Goal: Task Accomplishment & Management: Complete application form

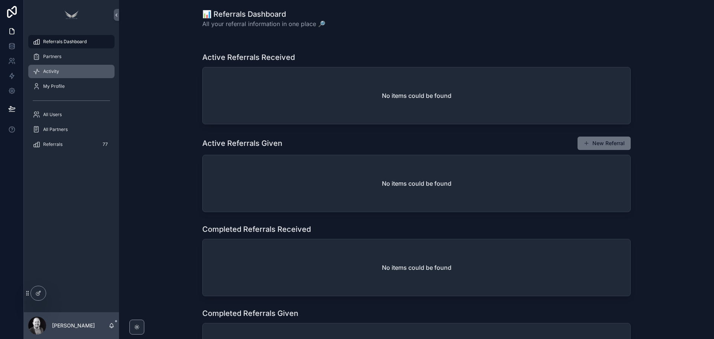
click at [62, 76] on div "Activity" at bounding box center [71, 71] width 77 height 12
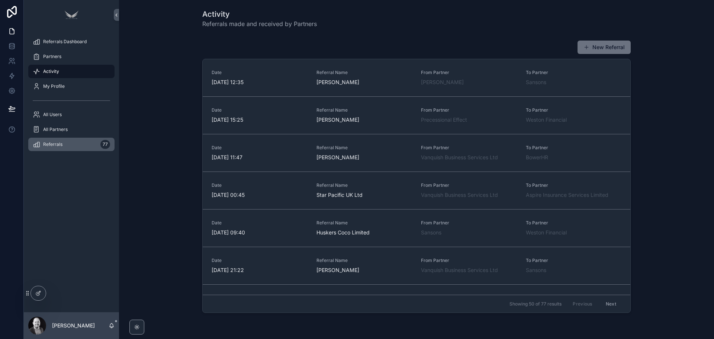
click at [59, 145] on span "Referrals" at bounding box center [52, 144] width 19 height 6
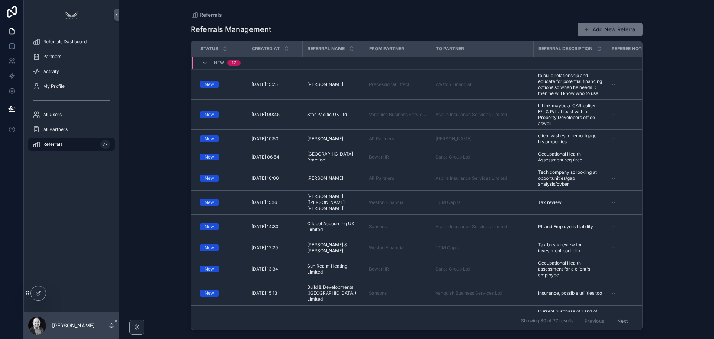
click at [60, 186] on div "Referrals Dashboard Partners Activity My Profile All Users All Partners Referra…" at bounding box center [71, 171] width 95 height 282
click at [624, 32] on button "Add New Referral" at bounding box center [610, 29] width 65 height 13
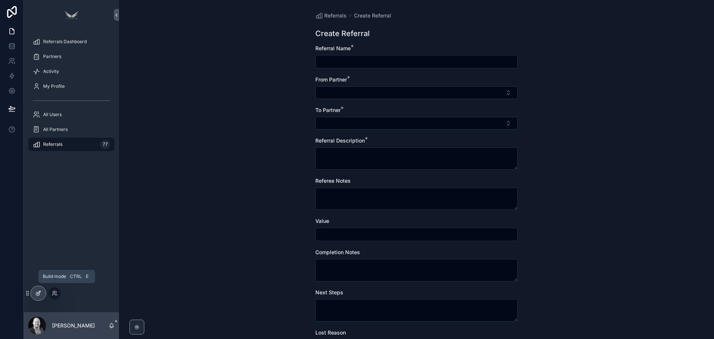
click at [36, 295] on icon at bounding box center [37, 293] width 3 height 3
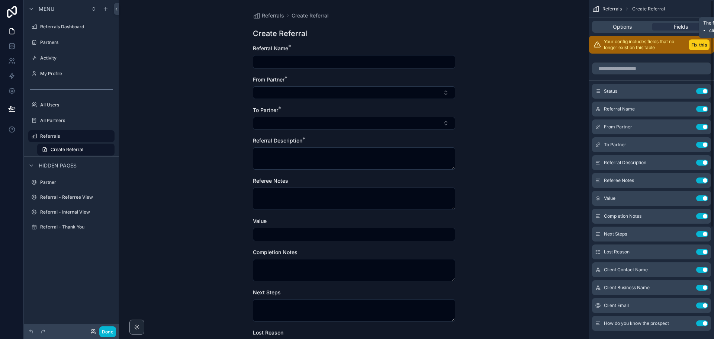
click at [696, 45] on button "Fix this" at bounding box center [699, 44] width 21 height 11
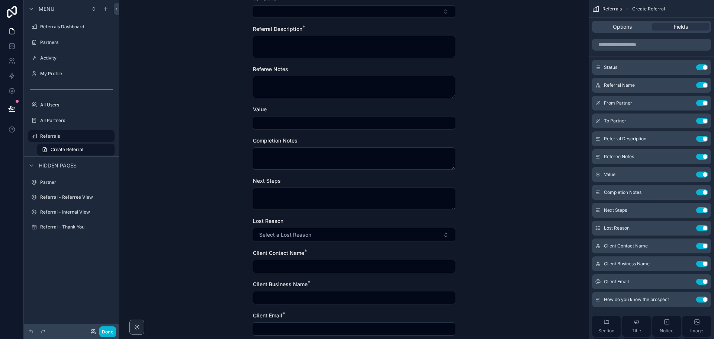
scroll to position [149, 0]
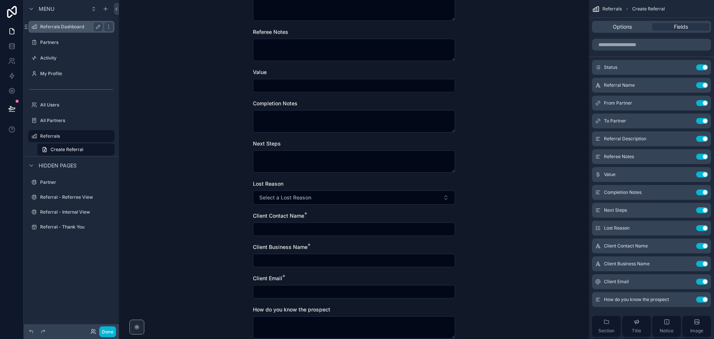
click at [57, 30] on div "Referrals Dashboard" at bounding box center [71, 26] width 62 height 9
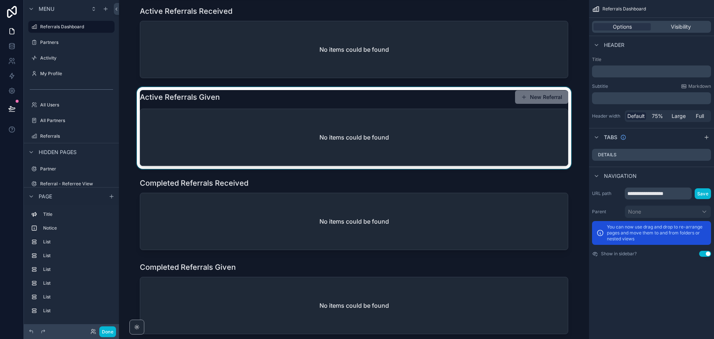
click at [535, 98] on div "scrollable content" at bounding box center [354, 128] width 458 height 82
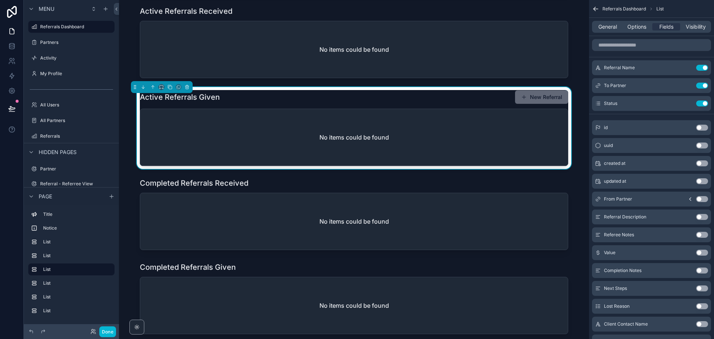
click at [534, 99] on button "New Referral" at bounding box center [541, 96] width 53 height 13
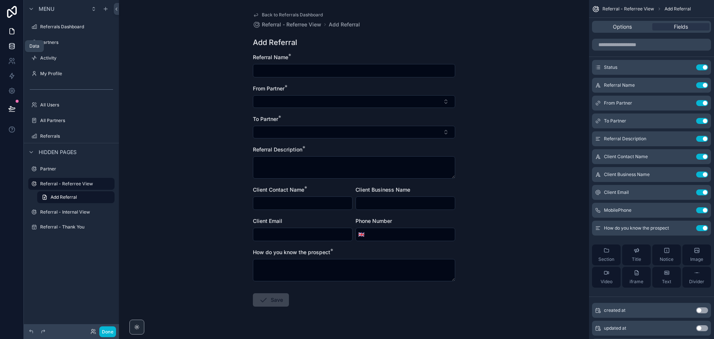
click at [12, 46] on icon at bounding box center [11, 45] width 7 height 7
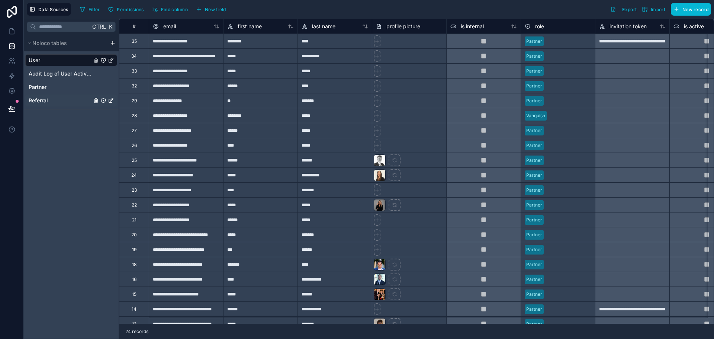
click at [41, 101] on span "Referral" at bounding box center [38, 100] width 19 height 7
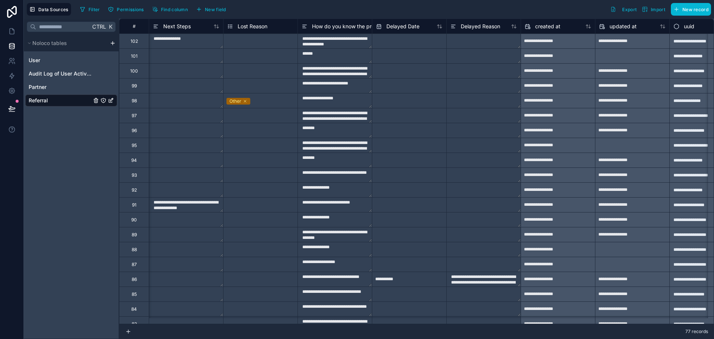
scroll to position [0, 928]
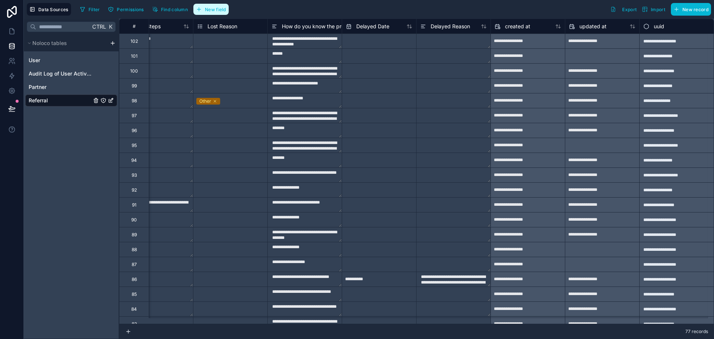
click at [212, 12] on span "New field" at bounding box center [215, 10] width 21 height 6
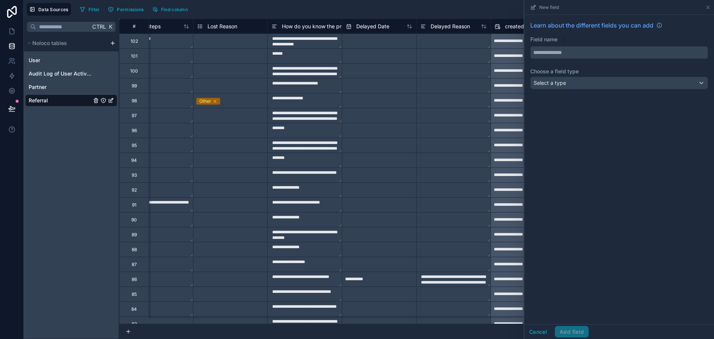
click at [563, 51] on input "text" at bounding box center [619, 52] width 177 height 12
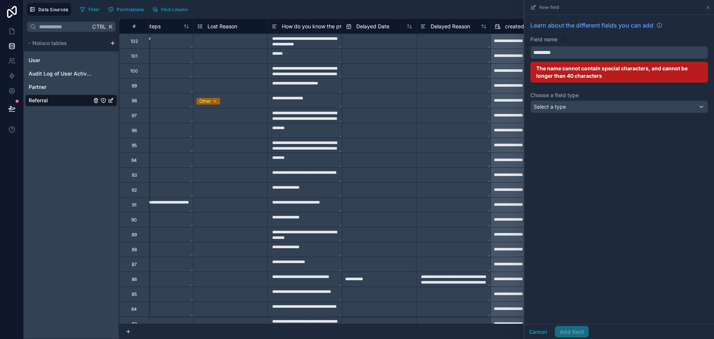
click at [530, 46] on button "********" at bounding box center [619, 52] width 178 height 13
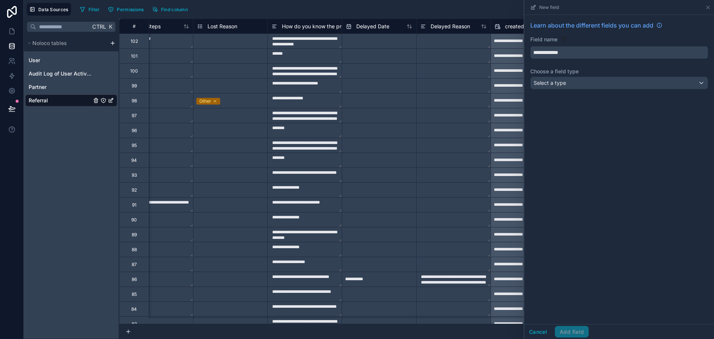
type input "**********"
click at [556, 81] on span "Select a type" at bounding box center [550, 83] width 32 height 6
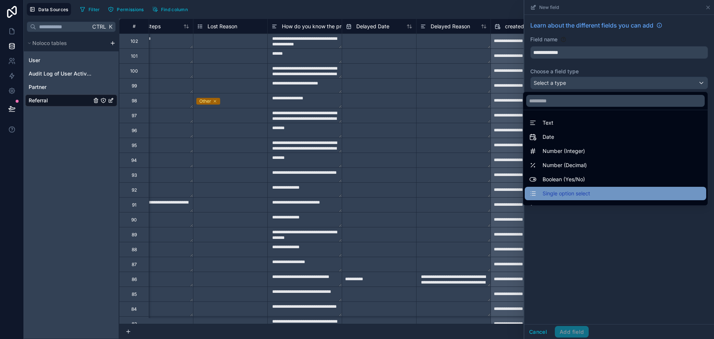
click at [563, 193] on span "Single option select" at bounding box center [567, 193] width 48 height 9
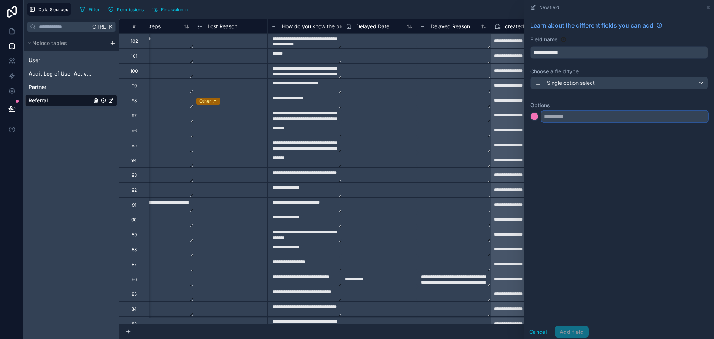
click at [564, 115] on input "text" at bounding box center [624, 116] width 167 height 12
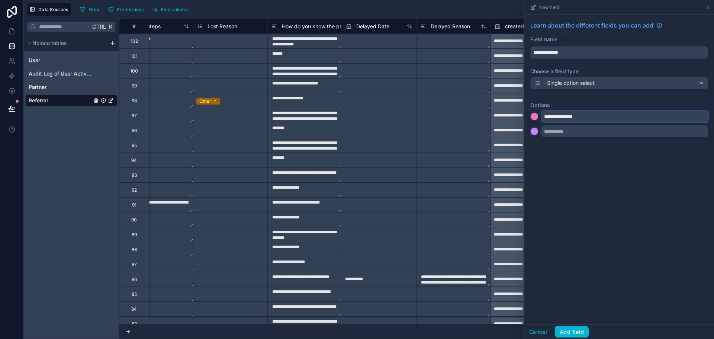
type input "**********"
click at [556, 133] on input "text" at bounding box center [624, 131] width 167 height 12
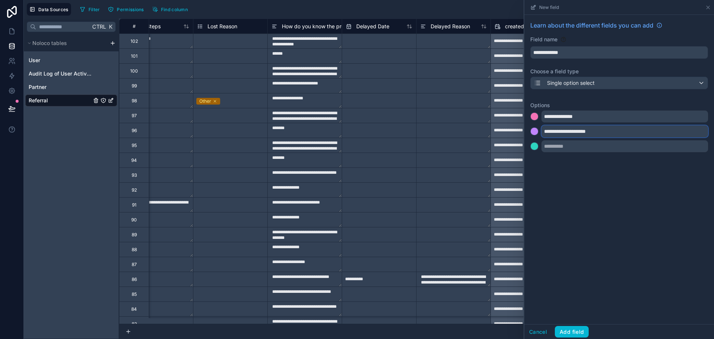
type input "**********"
click at [571, 145] on input "text" at bounding box center [624, 146] width 167 height 12
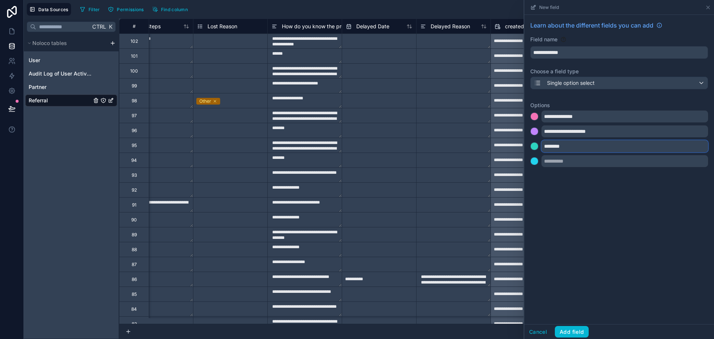
type input "********"
click at [587, 181] on div "**********" at bounding box center [619, 169] width 190 height 309
click at [565, 329] on button "Add field" at bounding box center [572, 332] width 34 height 12
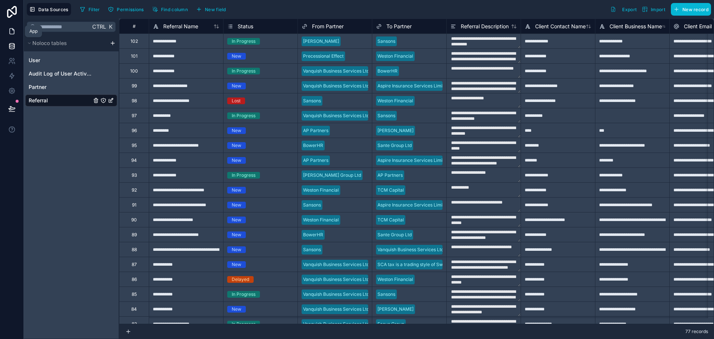
click at [13, 35] on link at bounding box center [11, 31] width 23 height 15
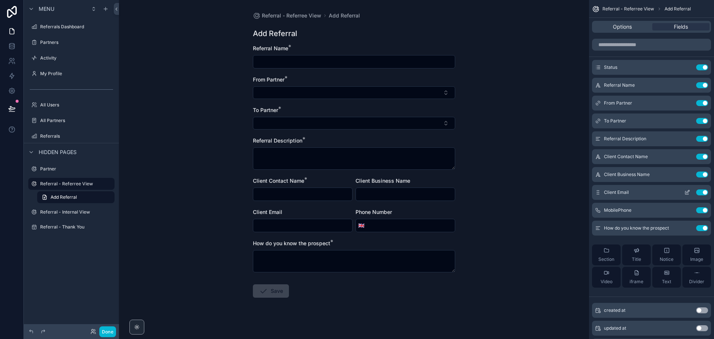
scroll to position [160, 0]
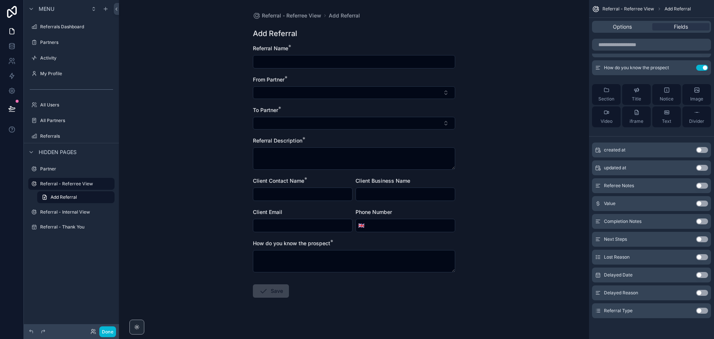
click at [701, 310] on button "Use setting" at bounding box center [702, 311] width 12 height 6
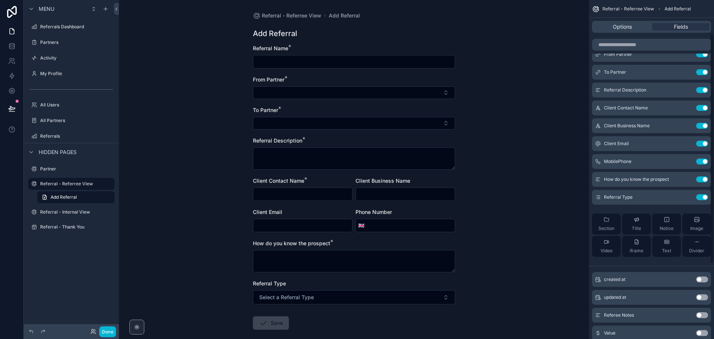
scroll to position [0, 0]
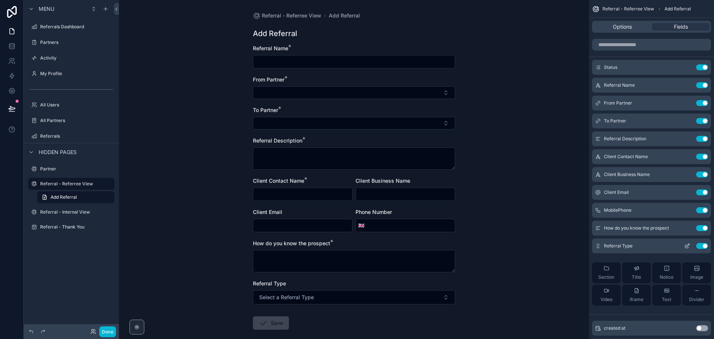
click at [688, 246] on icon "scrollable content" at bounding box center [687, 246] width 6 height 6
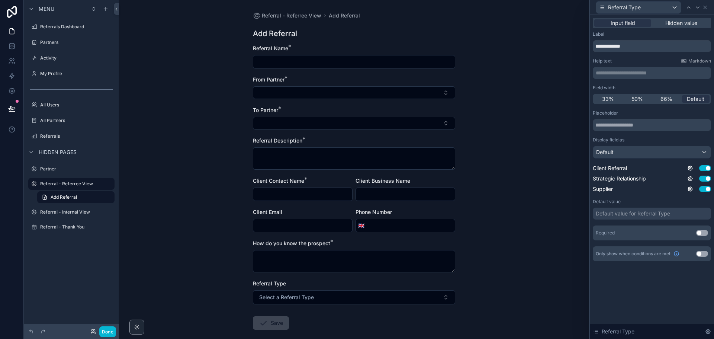
click at [703, 233] on button "Use setting" at bounding box center [702, 233] width 12 height 6
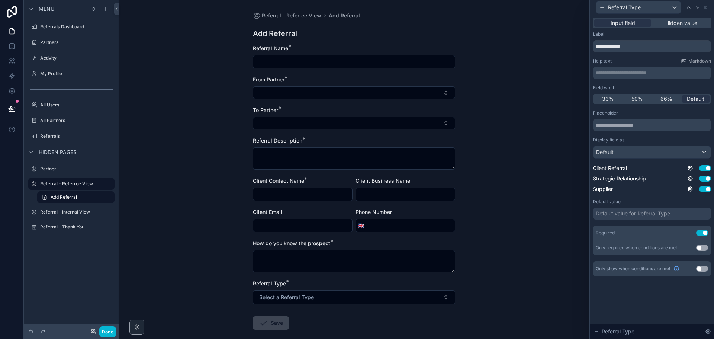
click at [625, 75] on p "**********" at bounding box center [653, 72] width 114 height 7
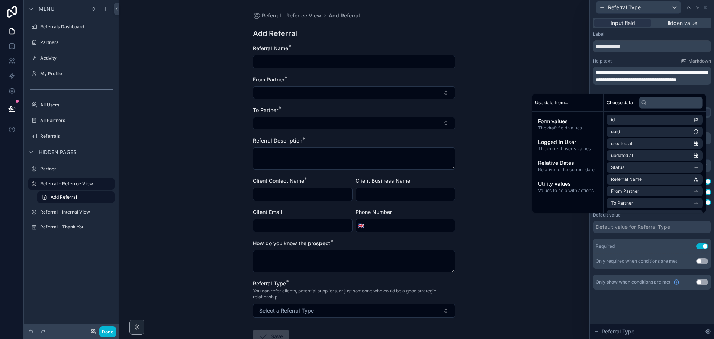
click at [530, 73] on div "Referral - Referree View Add Referral Add Referral Referral Name * From Partner…" at bounding box center [354, 169] width 470 height 339
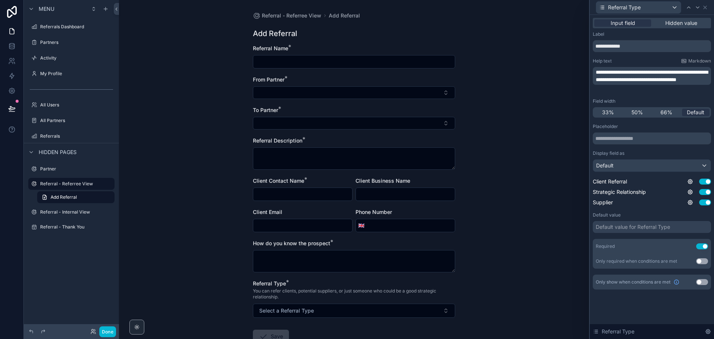
scroll to position [37, 0]
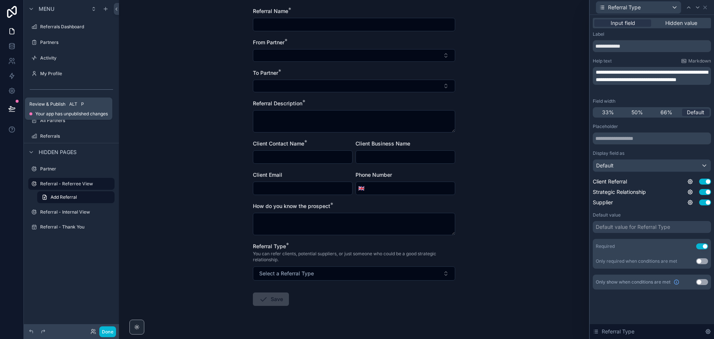
click at [11, 110] on icon at bounding box center [11, 108] width 7 height 7
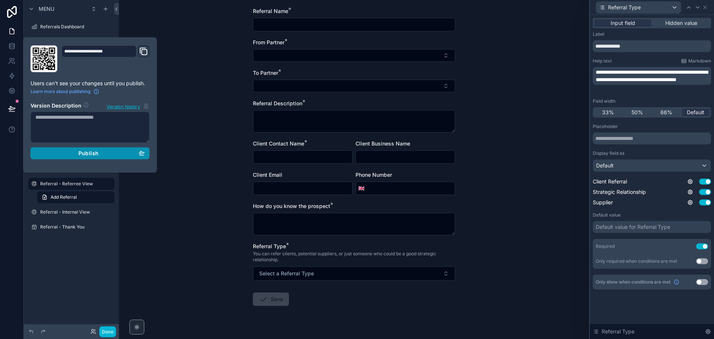
click at [76, 153] on div "Publish" at bounding box center [89, 153] width 109 height 7
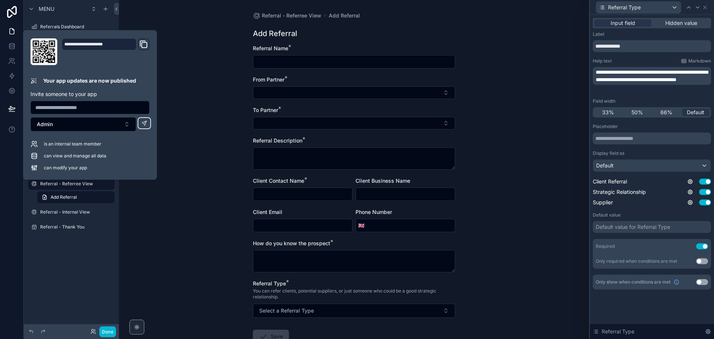
click at [189, 190] on div "Referral - Referree View Add Referral Add Referral Referral Name * From Partner…" at bounding box center [354, 169] width 470 height 339
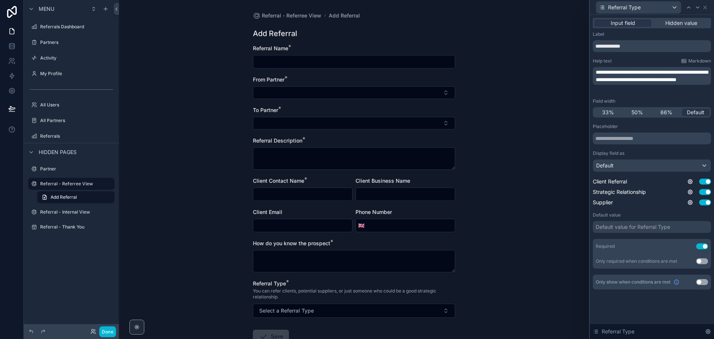
click at [166, 145] on div "Referral - Referree View Add Referral Add Referral Referral Name * From Partner…" at bounding box center [354, 169] width 470 height 339
click at [107, 331] on button "Done" at bounding box center [107, 331] width 17 height 11
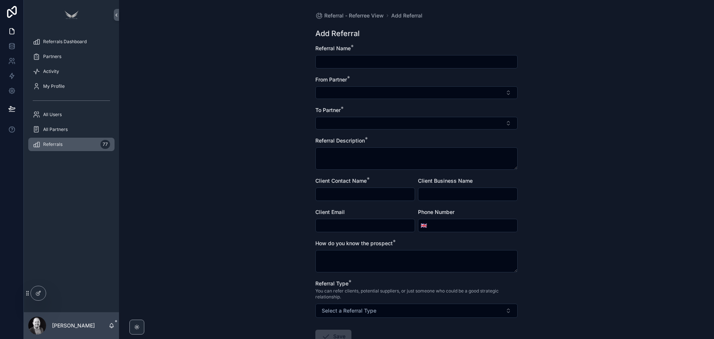
click at [59, 147] on div "Referrals 77" at bounding box center [71, 144] width 77 height 12
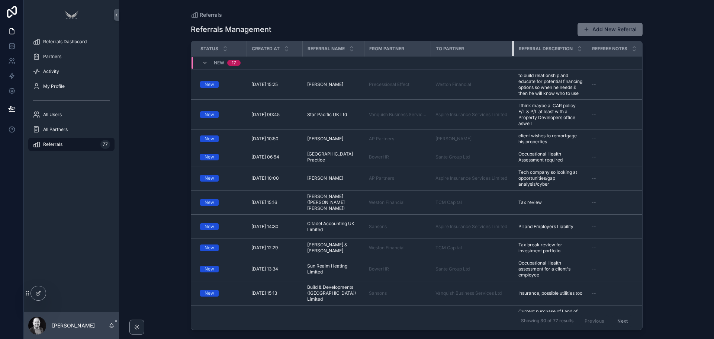
drag, startPoint x: 533, startPoint y: 50, endPoint x: 513, endPoint y: 49, distance: 19.7
click at [513, 49] on div "scrollable content" at bounding box center [513, 48] width 3 height 15
click at [40, 296] on icon at bounding box center [38, 293] width 6 height 6
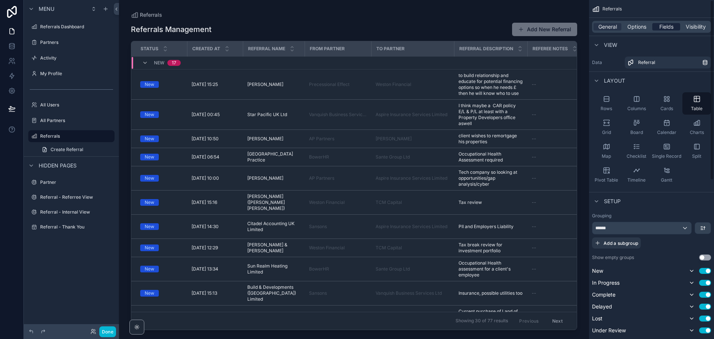
click at [666, 25] on span "Fields" at bounding box center [666, 26] width 14 height 7
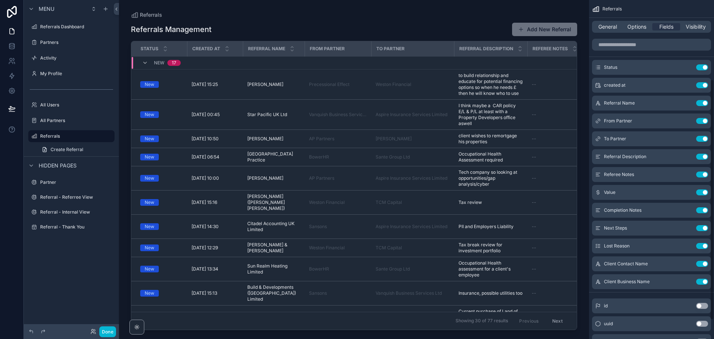
scroll to position [138, 0]
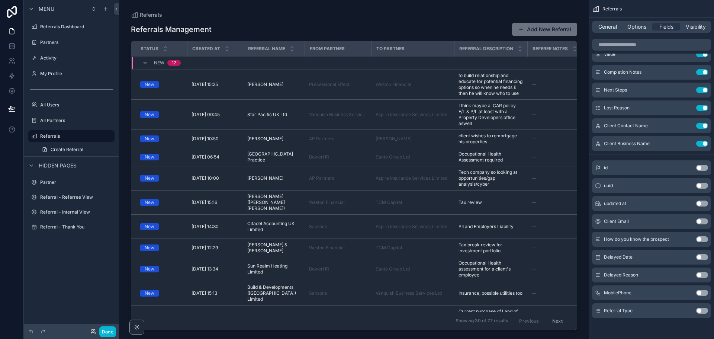
click at [702, 311] on button "Use setting" at bounding box center [702, 311] width 12 height 6
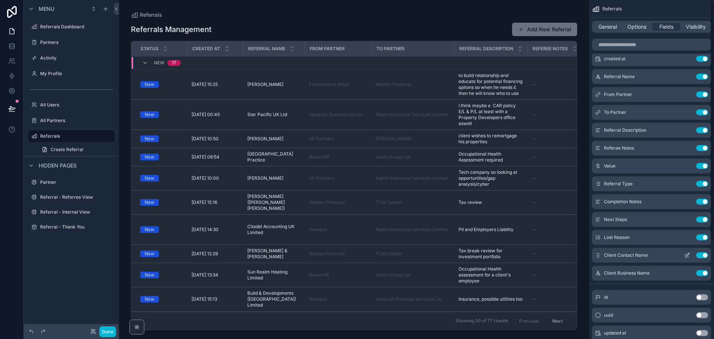
scroll to position [0, 0]
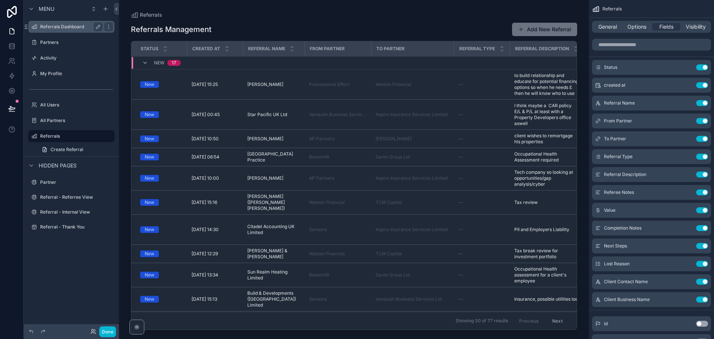
click at [65, 23] on div "Referrals Dashboard" at bounding box center [71, 26] width 62 height 9
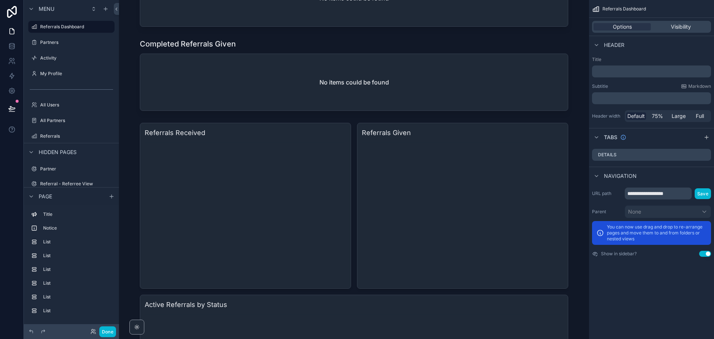
scroll to position [335, 0]
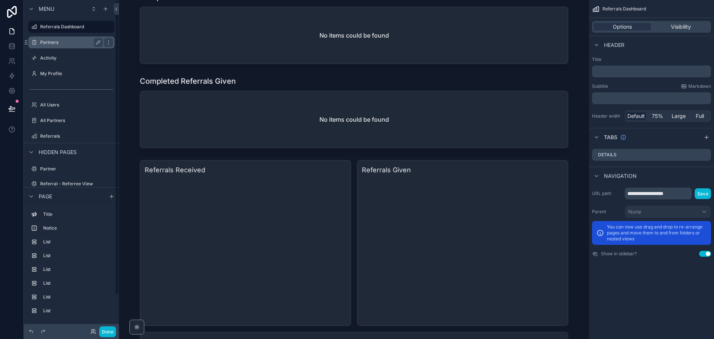
click at [57, 41] on label "Partners" at bounding box center [70, 42] width 60 height 6
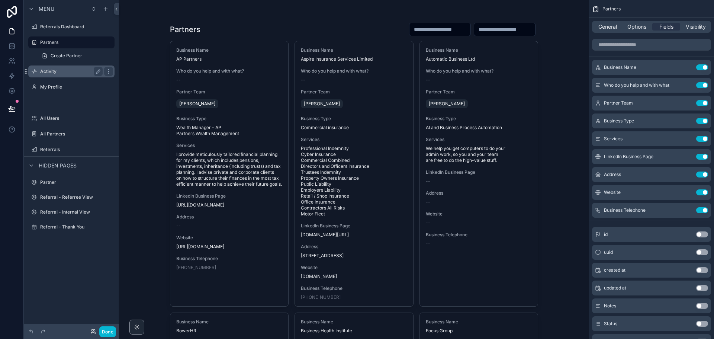
click at [51, 68] on label "Activity" at bounding box center [70, 71] width 60 height 6
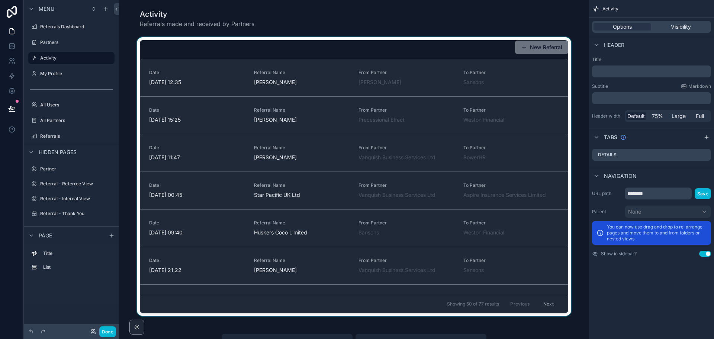
click at [302, 79] on div "scrollable content" at bounding box center [354, 176] width 458 height 279
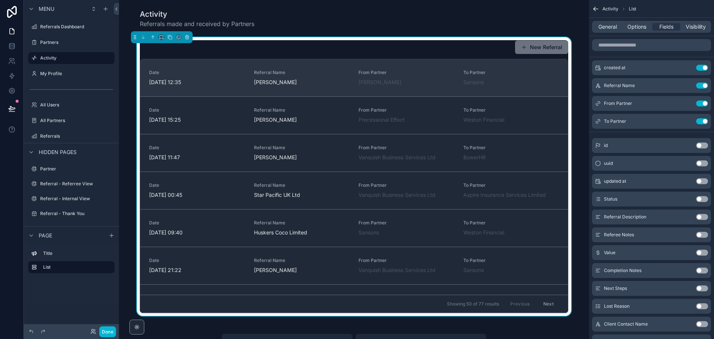
click at [304, 79] on span "[PERSON_NAME]" at bounding box center [302, 81] width 96 height 7
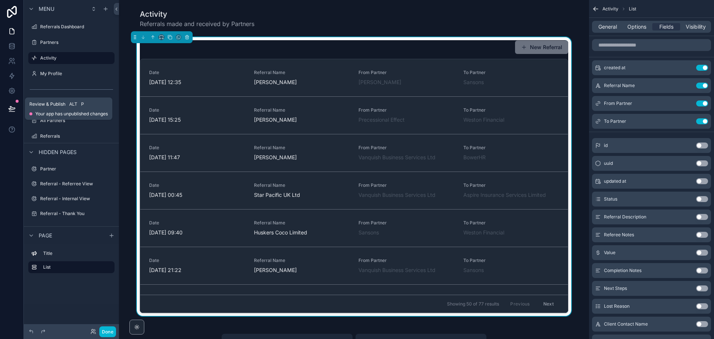
click at [13, 110] on icon at bounding box center [11, 108] width 7 height 7
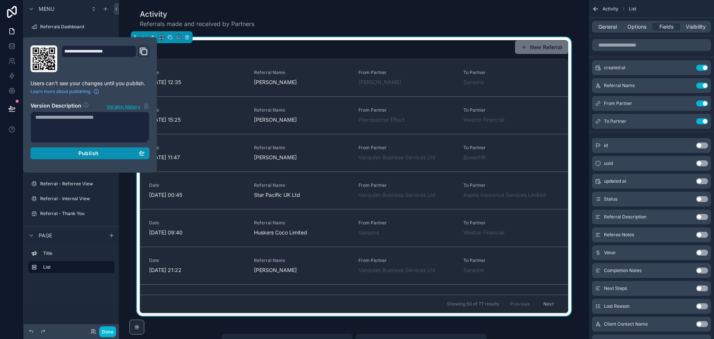
click at [54, 151] on div "Publish" at bounding box center [89, 153] width 109 height 7
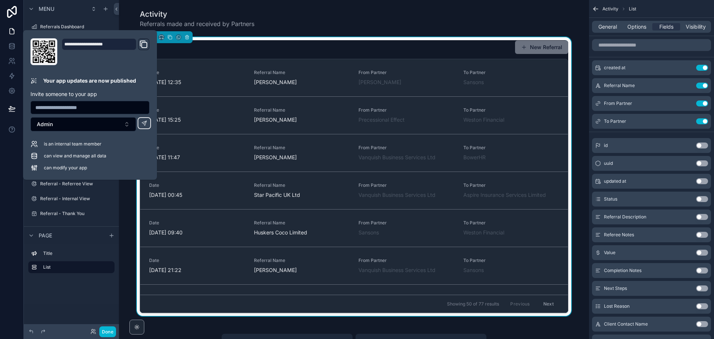
click at [11, 160] on div at bounding box center [12, 169] width 24 height 339
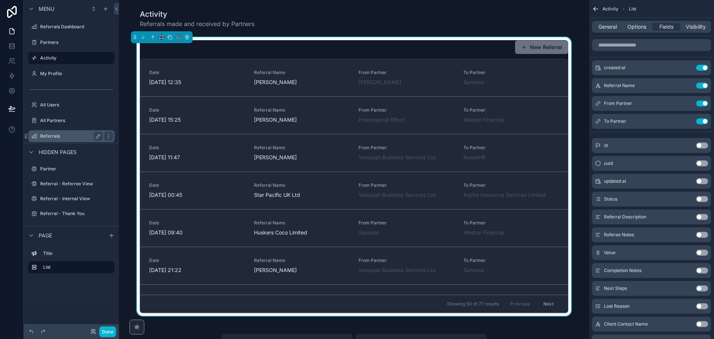
click at [71, 135] on label "Referrals" at bounding box center [70, 136] width 60 height 6
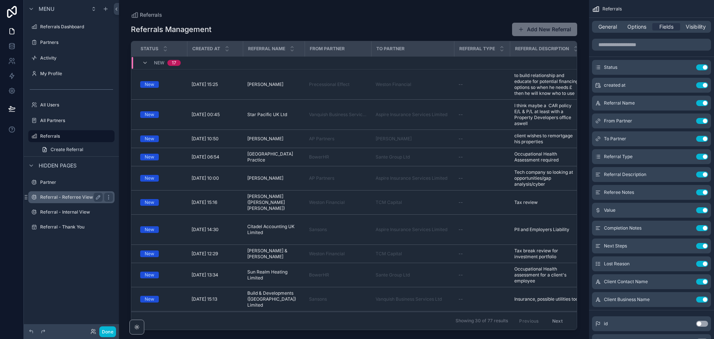
click at [76, 196] on label "Referral - Referree View" at bounding box center [70, 197] width 60 height 6
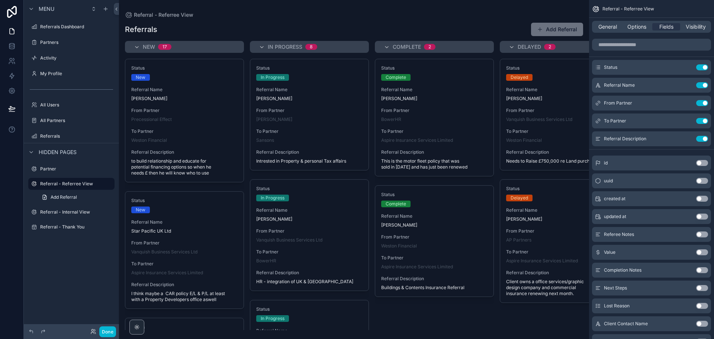
click at [197, 97] on div "scrollable content" at bounding box center [354, 169] width 470 height 339
click at [197, 97] on span "[PERSON_NAME]" at bounding box center [184, 99] width 106 height 6
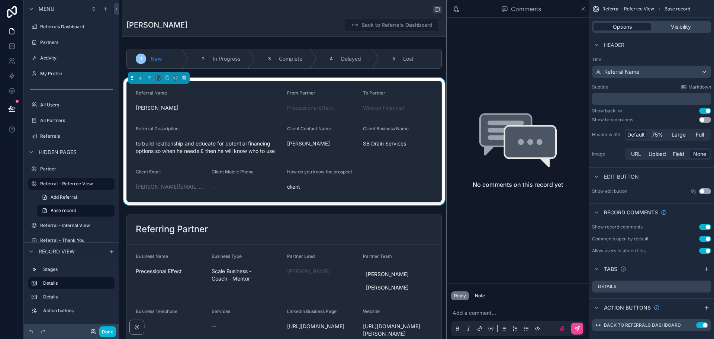
click at [640, 28] on div "Options" at bounding box center [622, 26] width 57 height 7
click at [674, 28] on span "Visibility" at bounding box center [681, 26] width 20 height 7
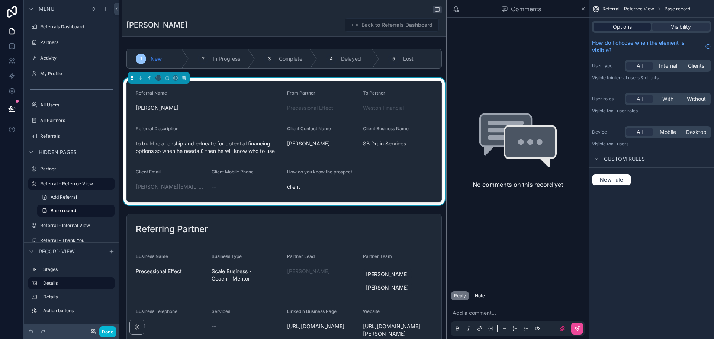
click at [637, 25] on div "Options" at bounding box center [622, 26] width 57 height 7
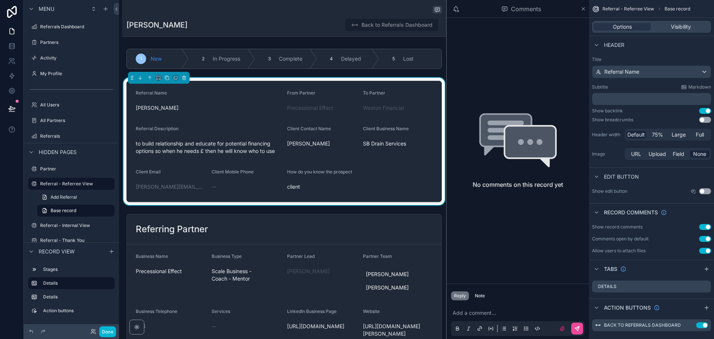
scroll to position [10, 0]
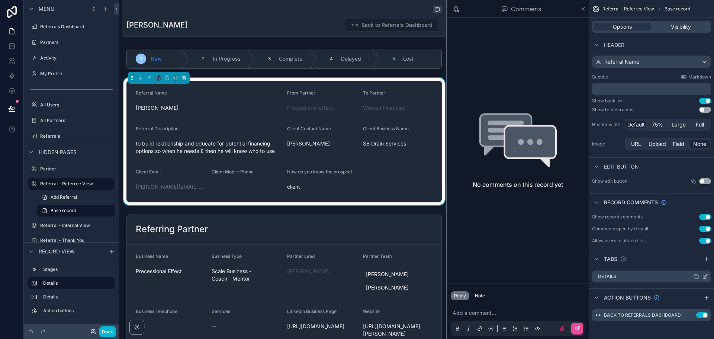
click at [703, 275] on icon "scrollable content" at bounding box center [704, 276] width 3 height 3
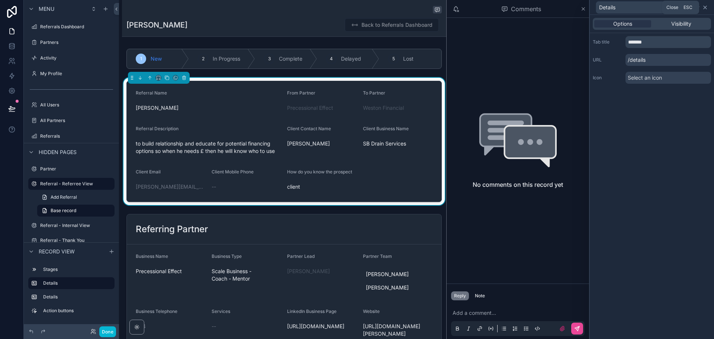
click at [706, 7] on icon at bounding box center [705, 7] width 6 height 6
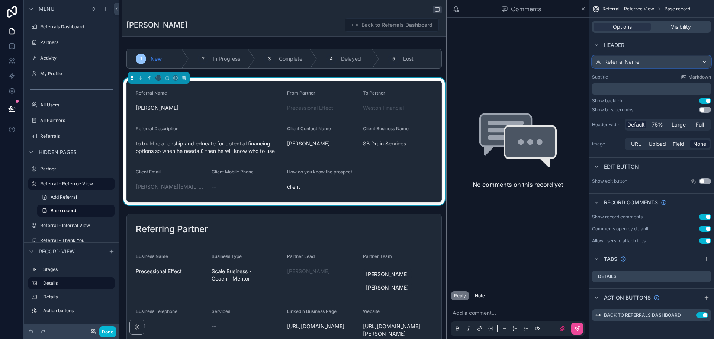
click at [668, 62] on div "Referral Name" at bounding box center [651, 62] width 118 height 12
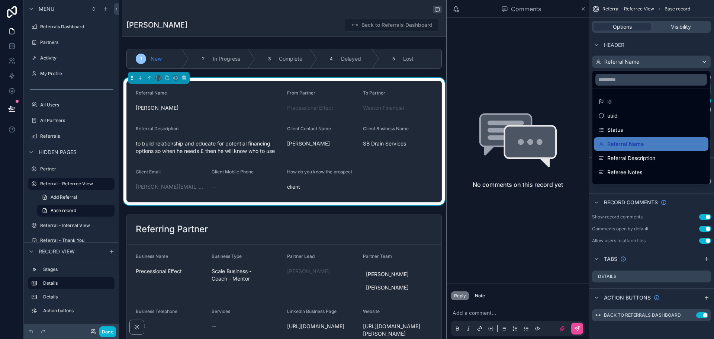
click at [668, 62] on div "scrollable content" at bounding box center [357, 169] width 714 height 339
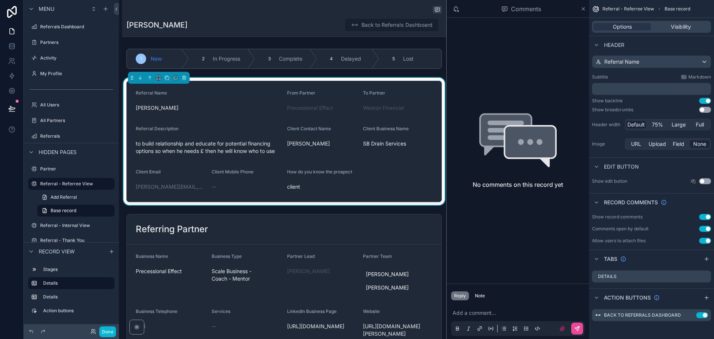
click at [676, 47] on div "Header" at bounding box center [651, 45] width 125 height 18
click at [58, 31] on div "Referrals Dashboard" at bounding box center [71, 26] width 62 height 9
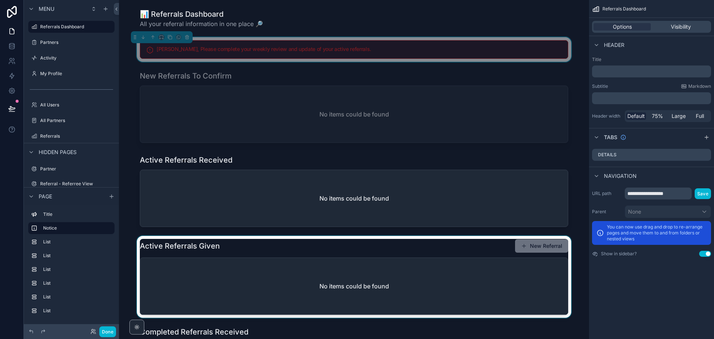
click at [543, 247] on div "scrollable content" at bounding box center [354, 277] width 458 height 82
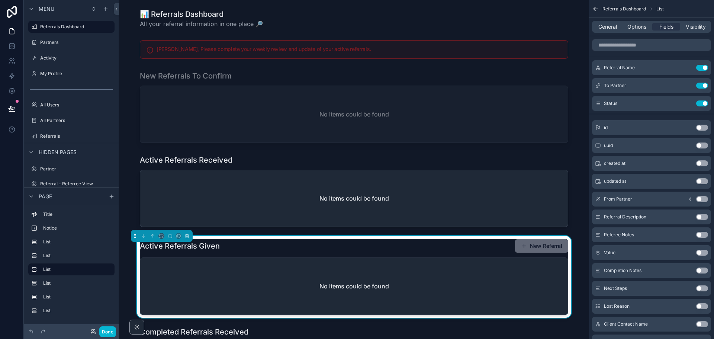
click at [545, 245] on button "New Referral" at bounding box center [541, 245] width 53 height 13
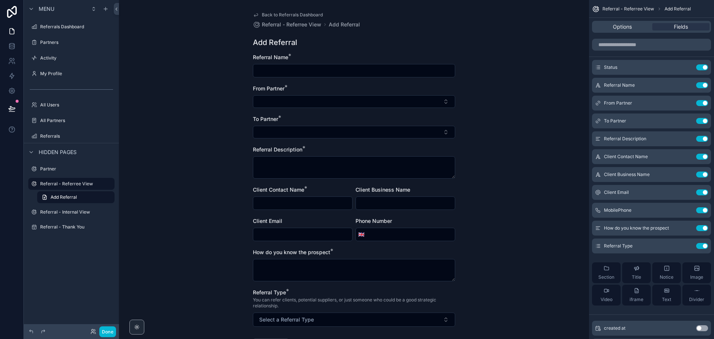
scroll to position [61, 0]
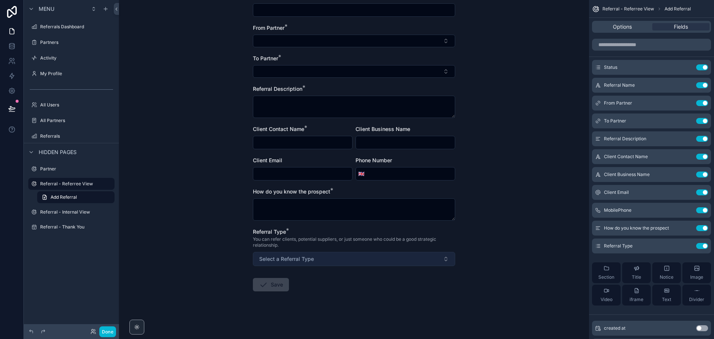
click at [324, 257] on button "Select a Referral Type" at bounding box center [354, 259] width 202 height 14
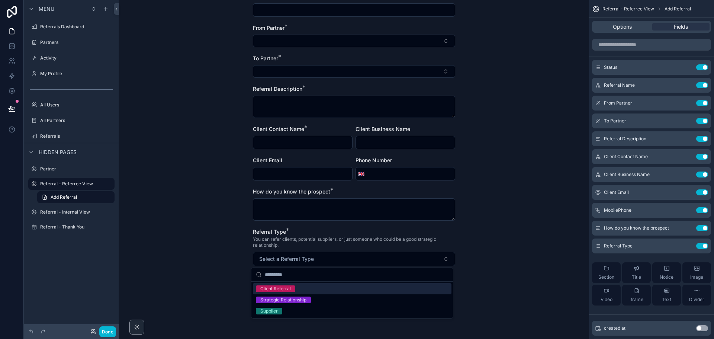
click at [417, 238] on span "You can refer clients, potential suppliers, or just someone who could be a good…" at bounding box center [354, 242] width 202 height 12
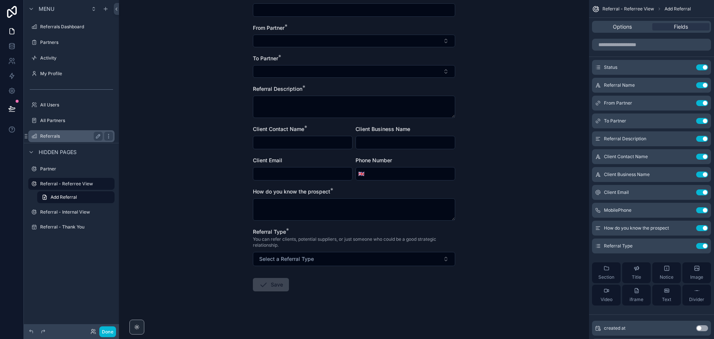
click at [55, 136] on label "Referrals" at bounding box center [70, 136] width 60 height 6
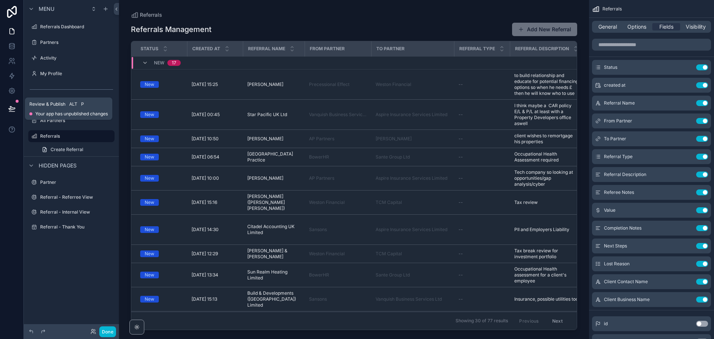
click at [10, 105] on icon at bounding box center [11, 108] width 7 height 7
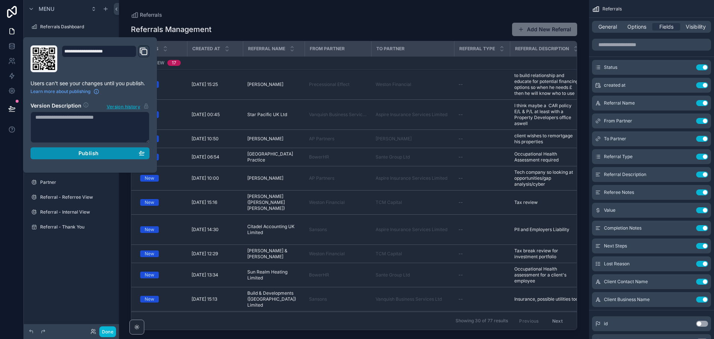
click at [70, 157] on button "Publish" at bounding box center [89, 153] width 119 height 12
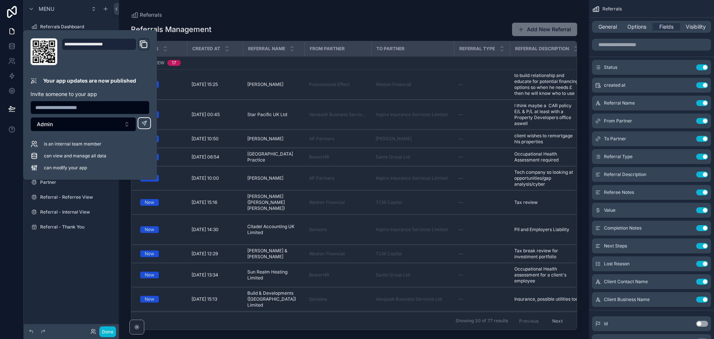
click at [499, 10] on div "scrollable content" at bounding box center [354, 165] width 470 height 330
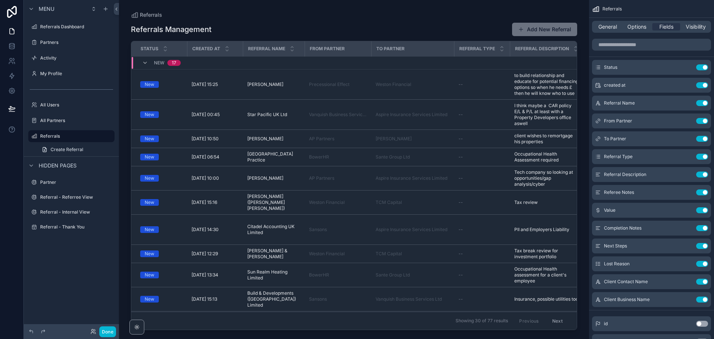
click at [46, 283] on div "Menu Referrals Dashboard Partners Activity My Profile All Users All Partners Re…" at bounding box center [71, 165] width 95 height 330
click at [61, 29] on label "Referrals Dashboard" at bounding box center [70, 27] width 60 height 6
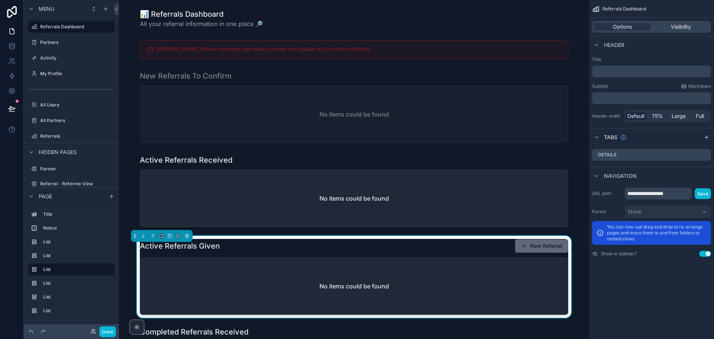
click at [548, 251] on button "New Referral" at bounding box center [541, 245] width 53 height 13
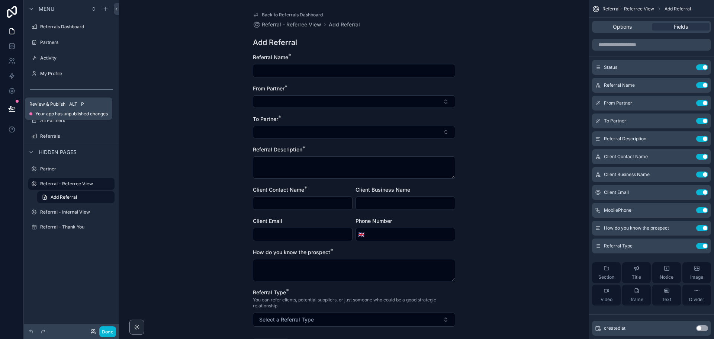
click at [13, 109] on icon at bounding box center [12, 108] width 6 height 4
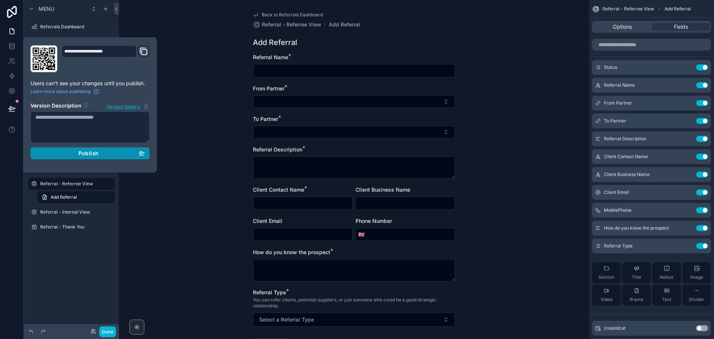
click at [99, 154] on div "Publish" at bounding box center [89, 153] width 109 height 7
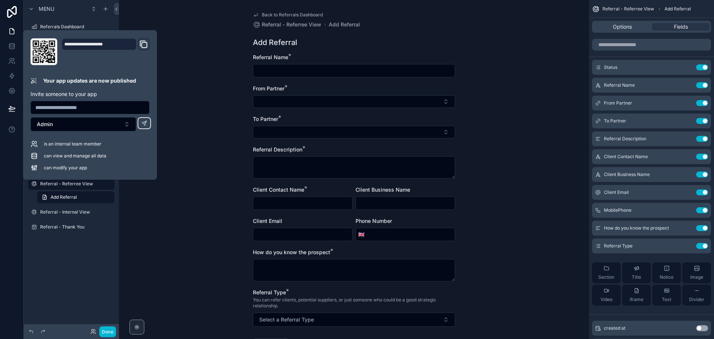
scroll to position [61, 0]
